Goal: Communication & Community: Answer question/provide support

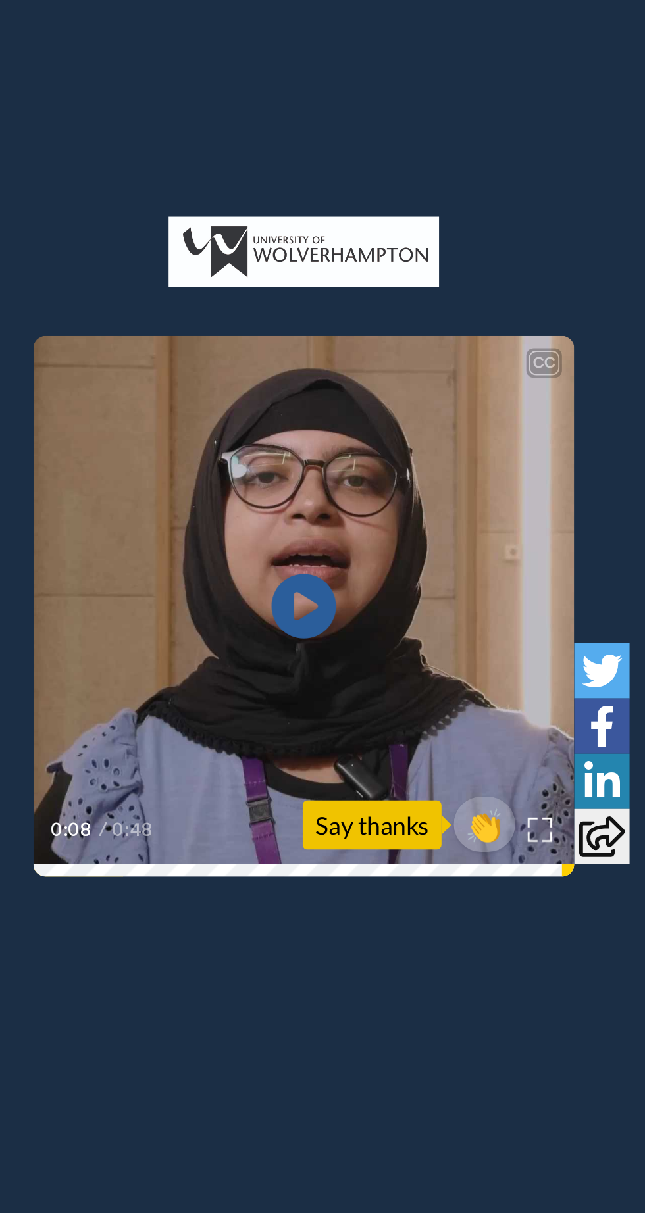
click at [234, 639] on icon "Play/Pause" at bounding box center [237, 637] width 35 height 63
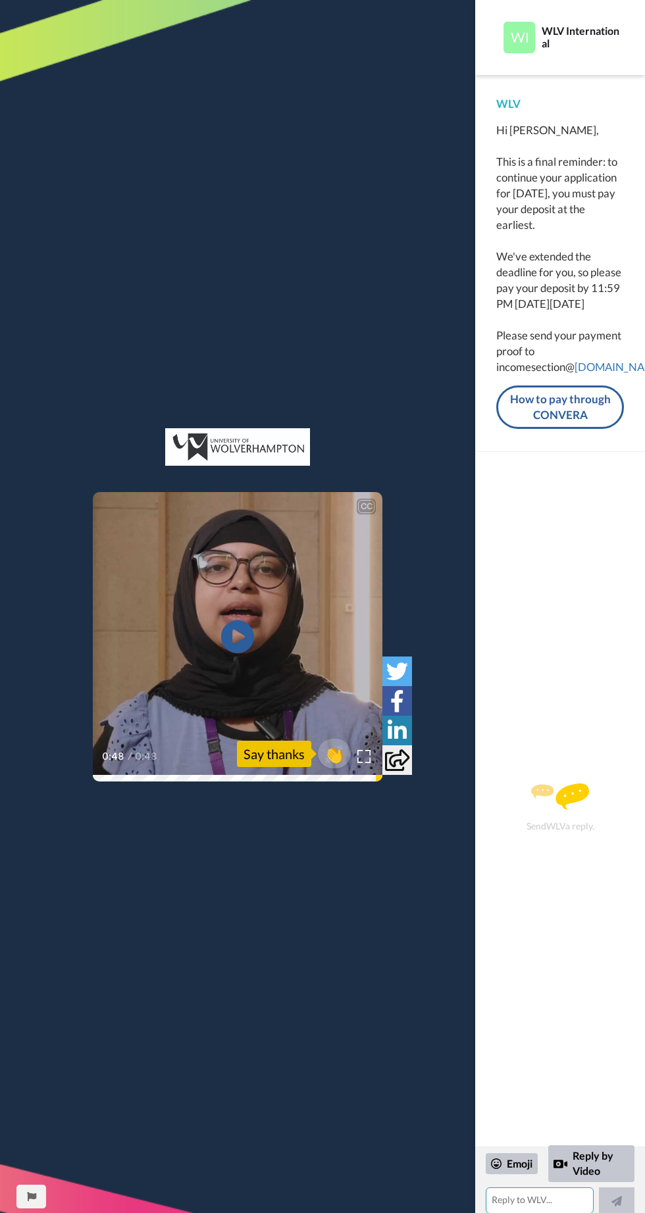
click at [530, 1199] on textarea at bounding box center [540, 1201] width 108 height 26
click at [590, 374] on link "[DOMAIN_NAME]" at bounding box center [618, 367] width 89 height 14
